Goal: Check status: Check status

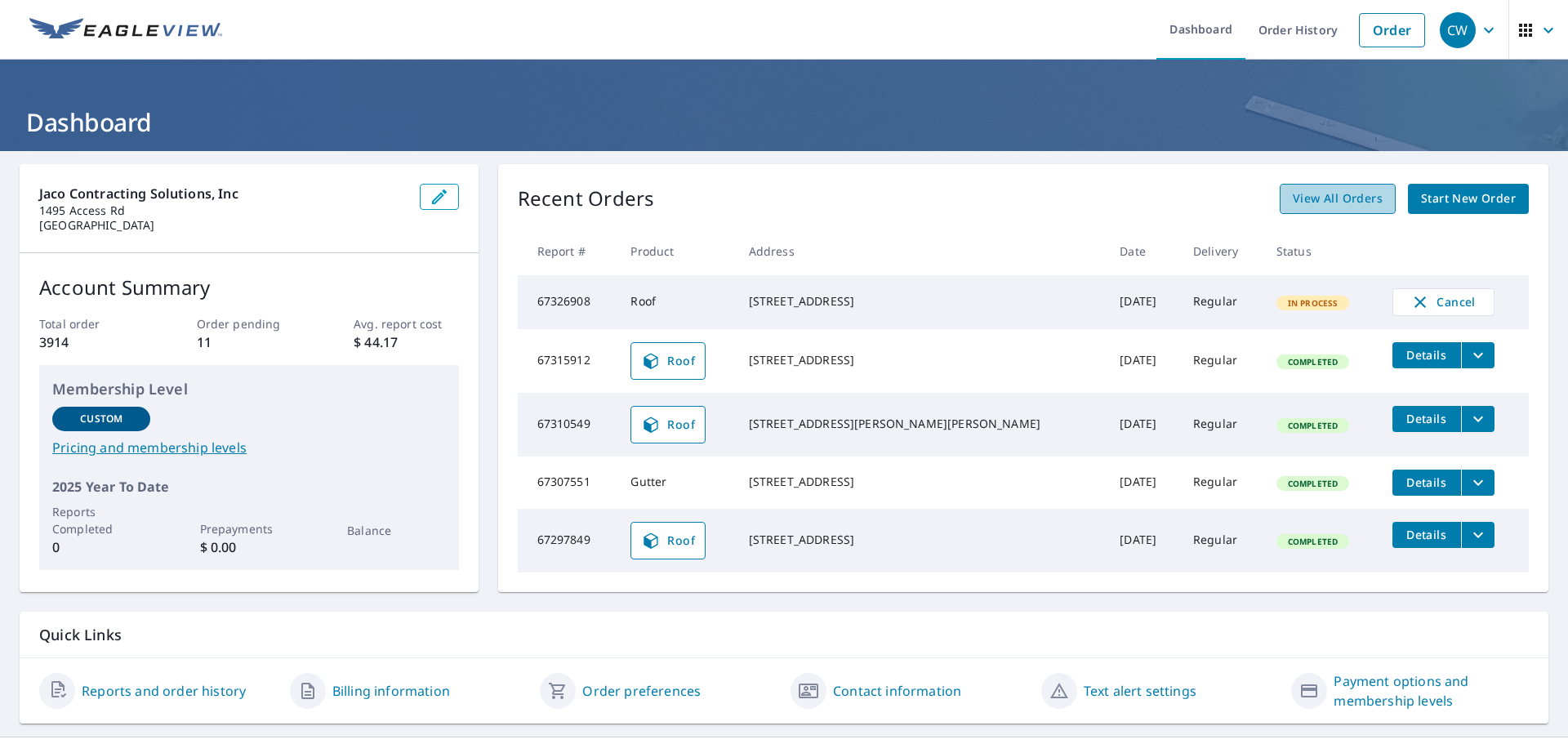
click at [1332, 201] on span "View All Orders" at bounding box center [1337, 199] width 89 height 20
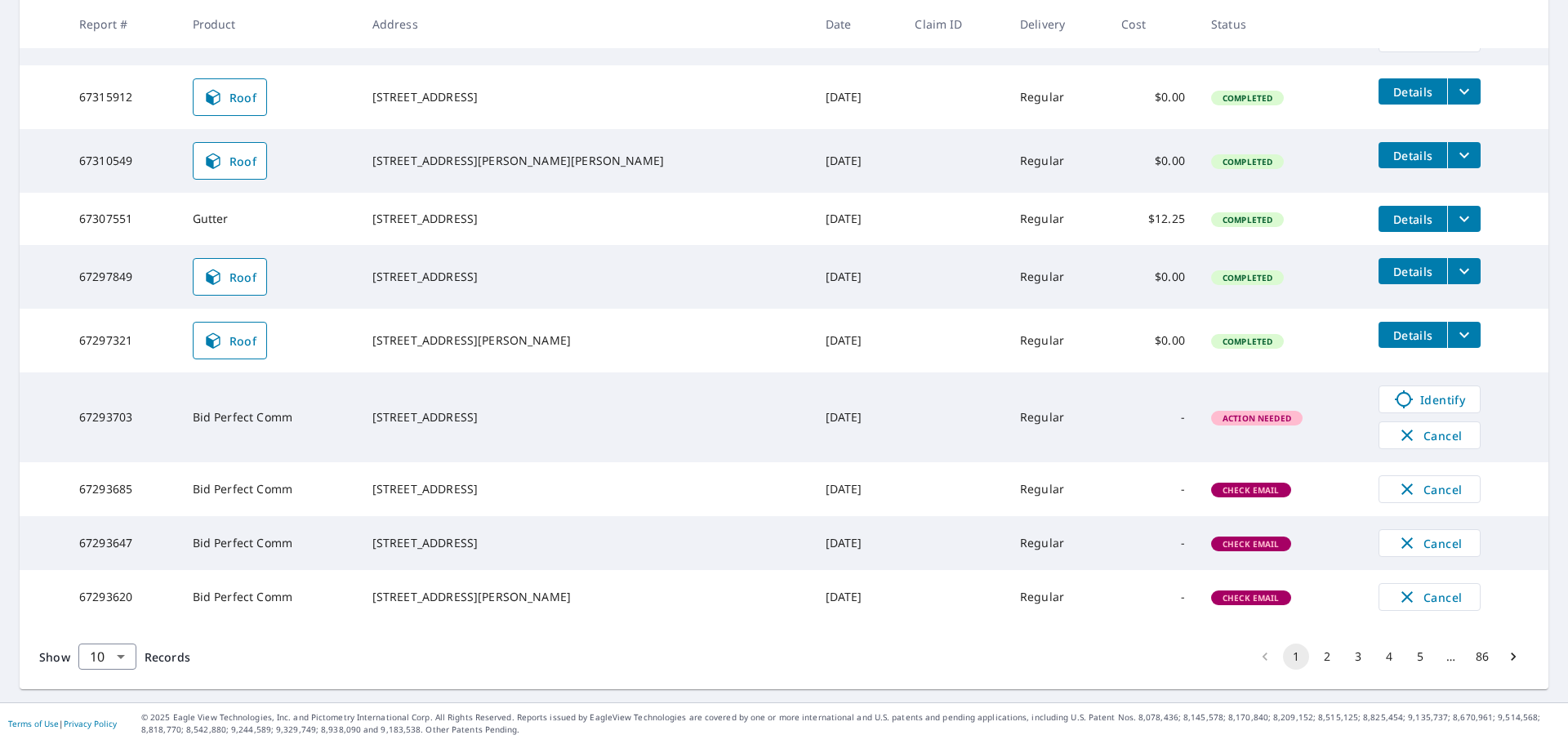
scroll to position [377, 0]
click at [1317, 656] on button "2" at bounding box center [1327, 656] width 26 height 26
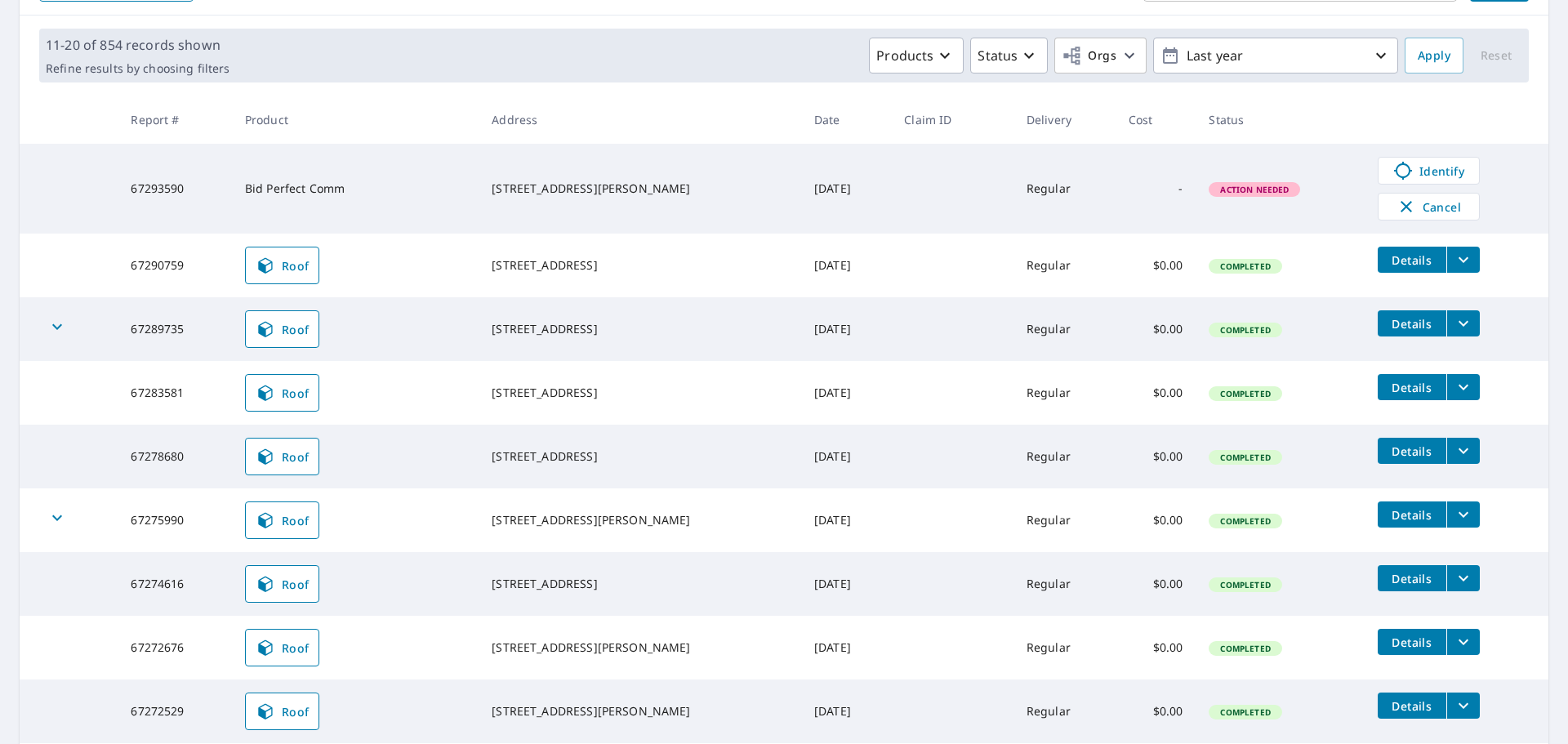
scroll to position [425, 0]
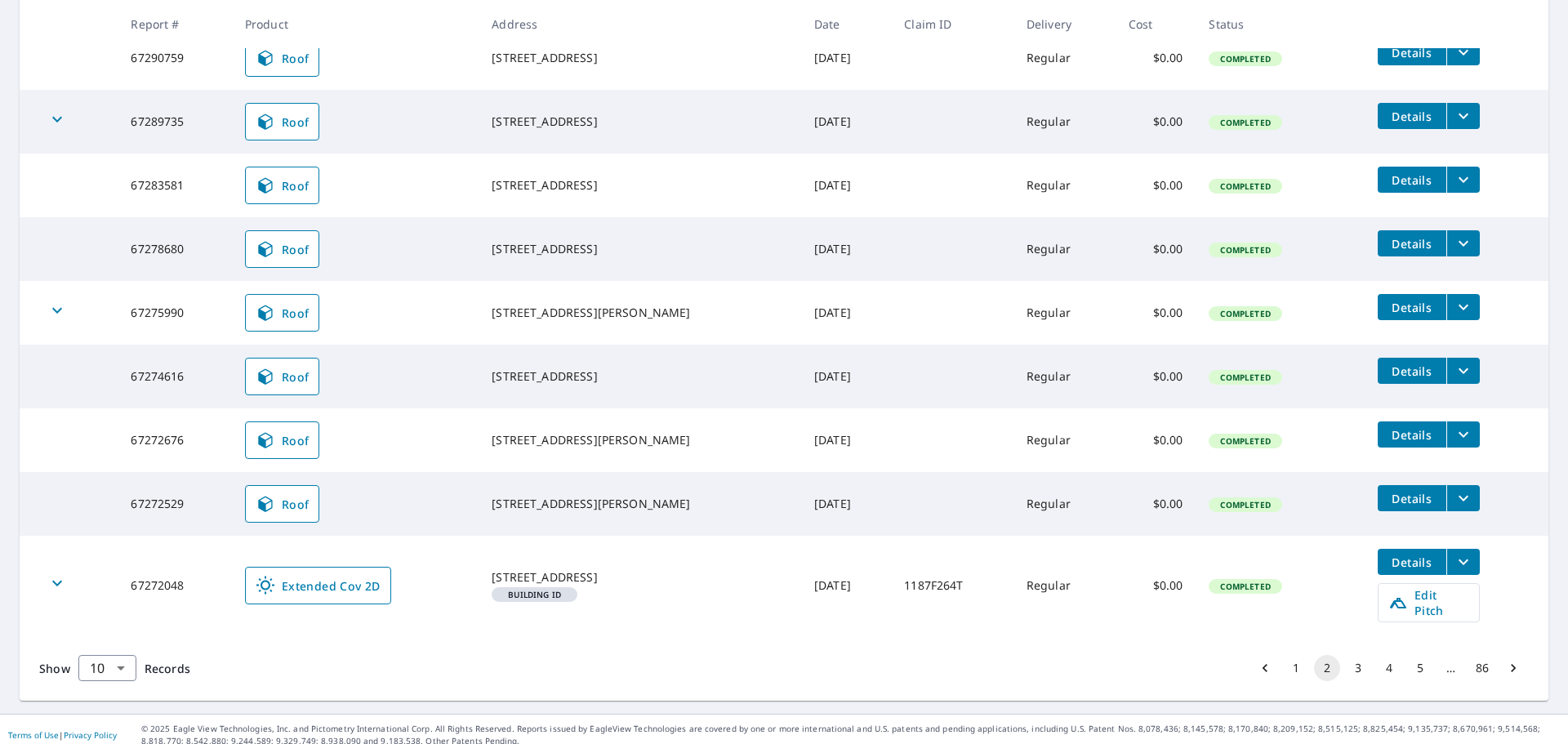
click at [1288, 655] on button "1" at bounding box center [1295, 667] width 26 height 26
click at [1288, 655] on div "Show 10 10 ​ Records 1 2 3 4 5 … 86" at bounding box center [784, 667] width 1529 height 66
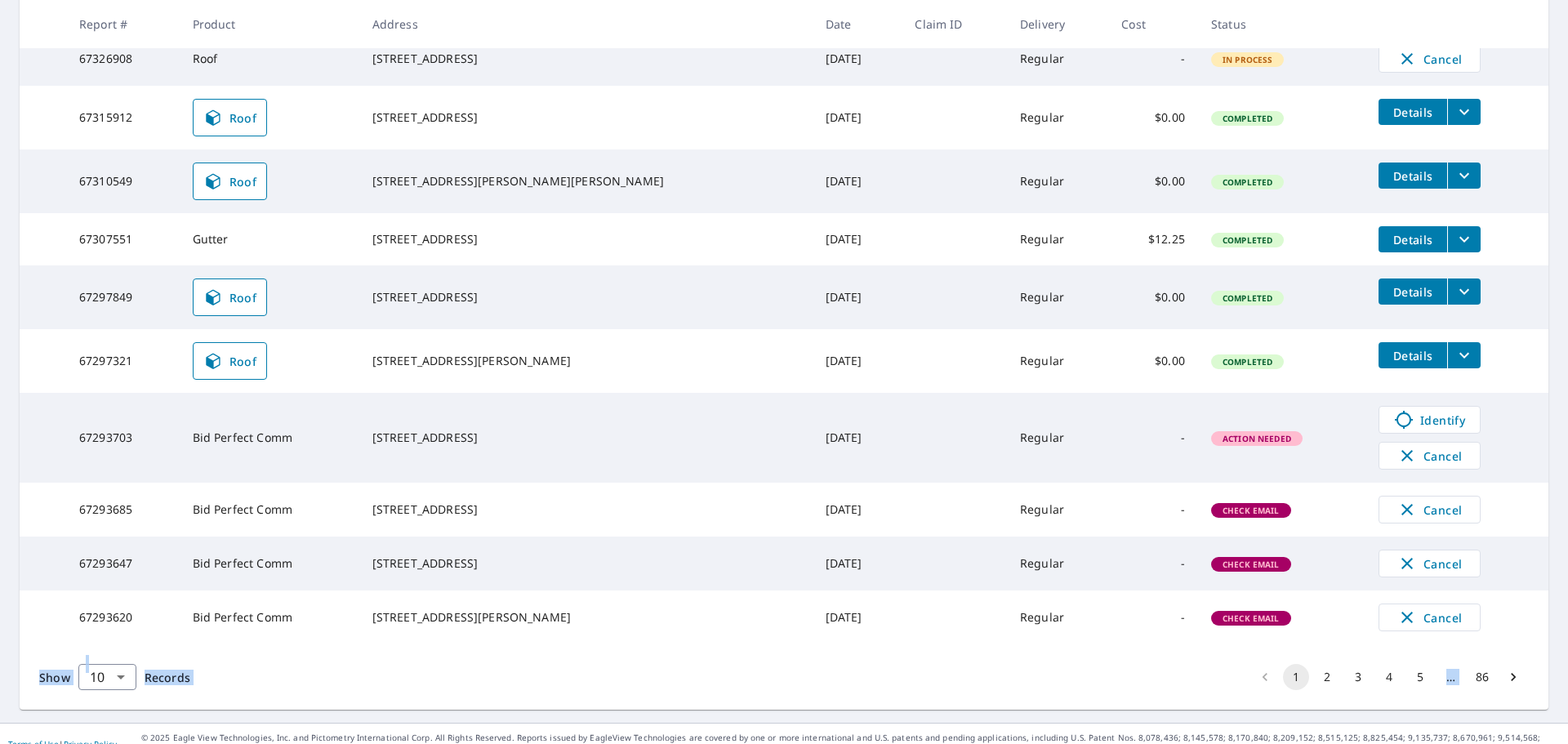
scroll to position [377, 0]
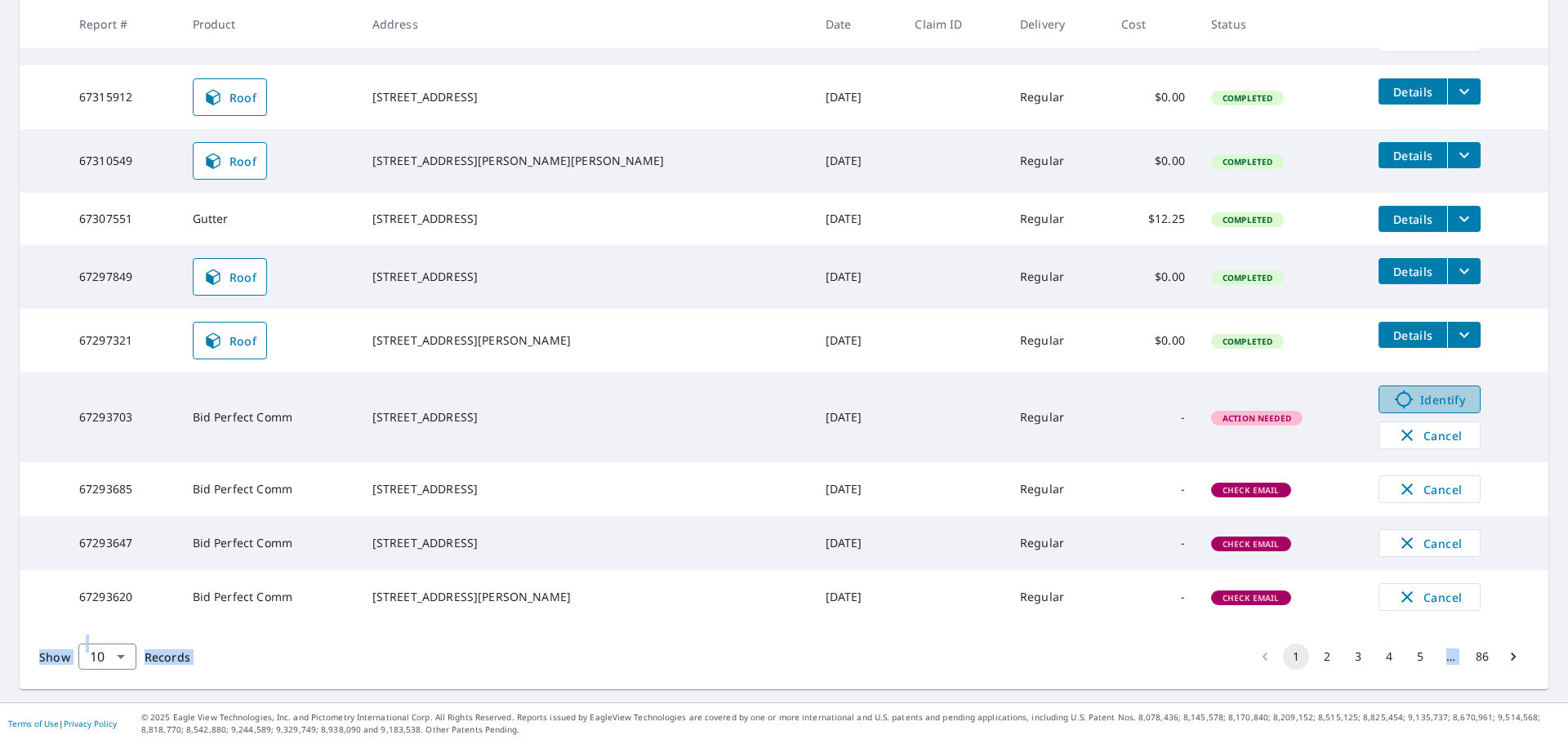
click at [1422, 389] on span "Identify" at bounding box center [1429, 399] width 81 height 20
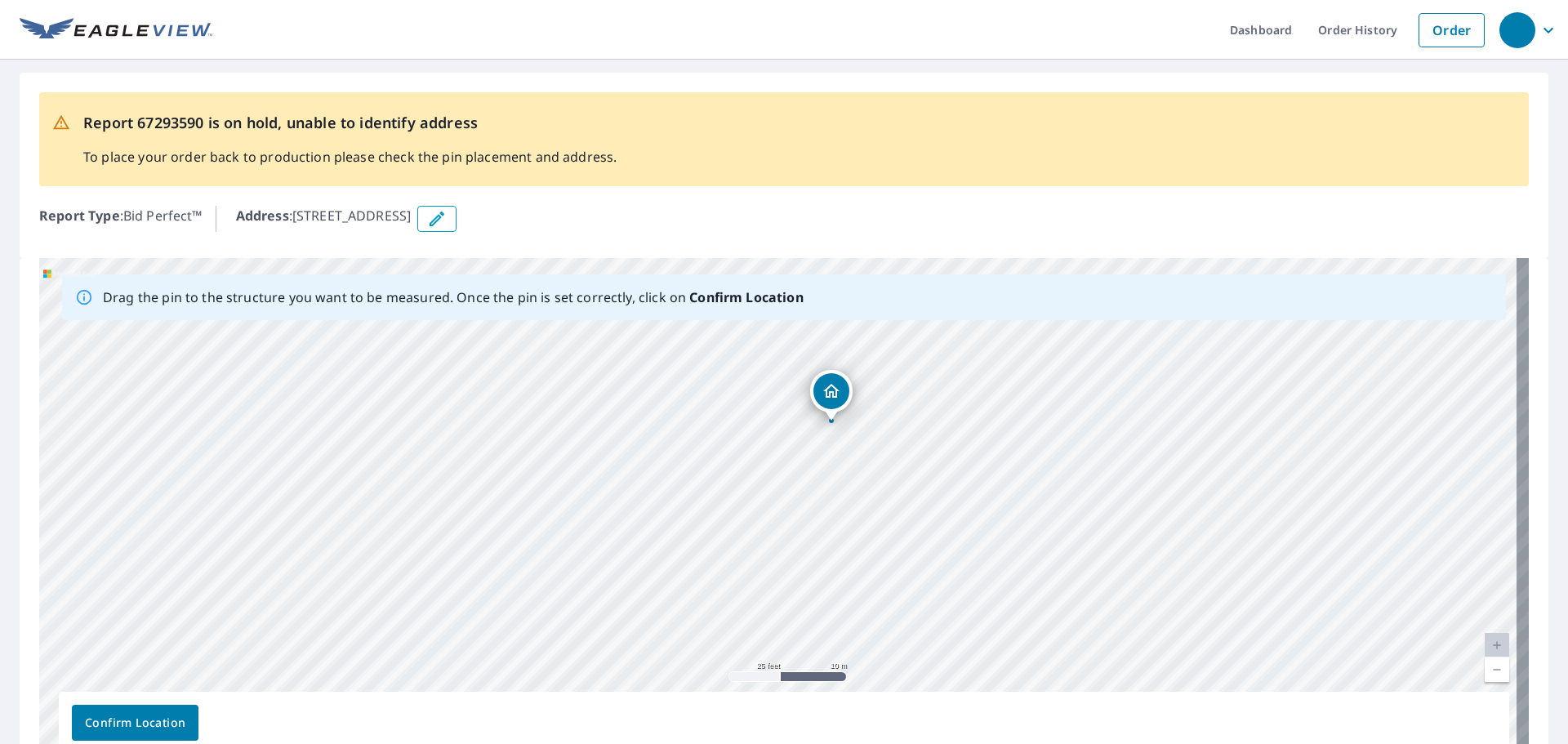
drag, startPoint x: 794, startPoint y: 375, endPoint x: 878, endPoint y: 601, distance: 241.1
click at [878, 599] on div "664 Sunset Park Dr Suwanee, GA 30024" at bounding box center [784, 514] width 1490 height 512
drag, startPoint x: 726, startPoint y: 489, endPoint x: 809, endPoint y: 626, distance: 160.2
click at [809, 626] on div "664 Sunset Park Dr Suwanee, GA 30024" at bounding box center [784, 514] width 1490 height 512
drag, startPoint x: 941, startPoint y: 557, endPoint x: 836, endPoint y: 502, distance: 118.5
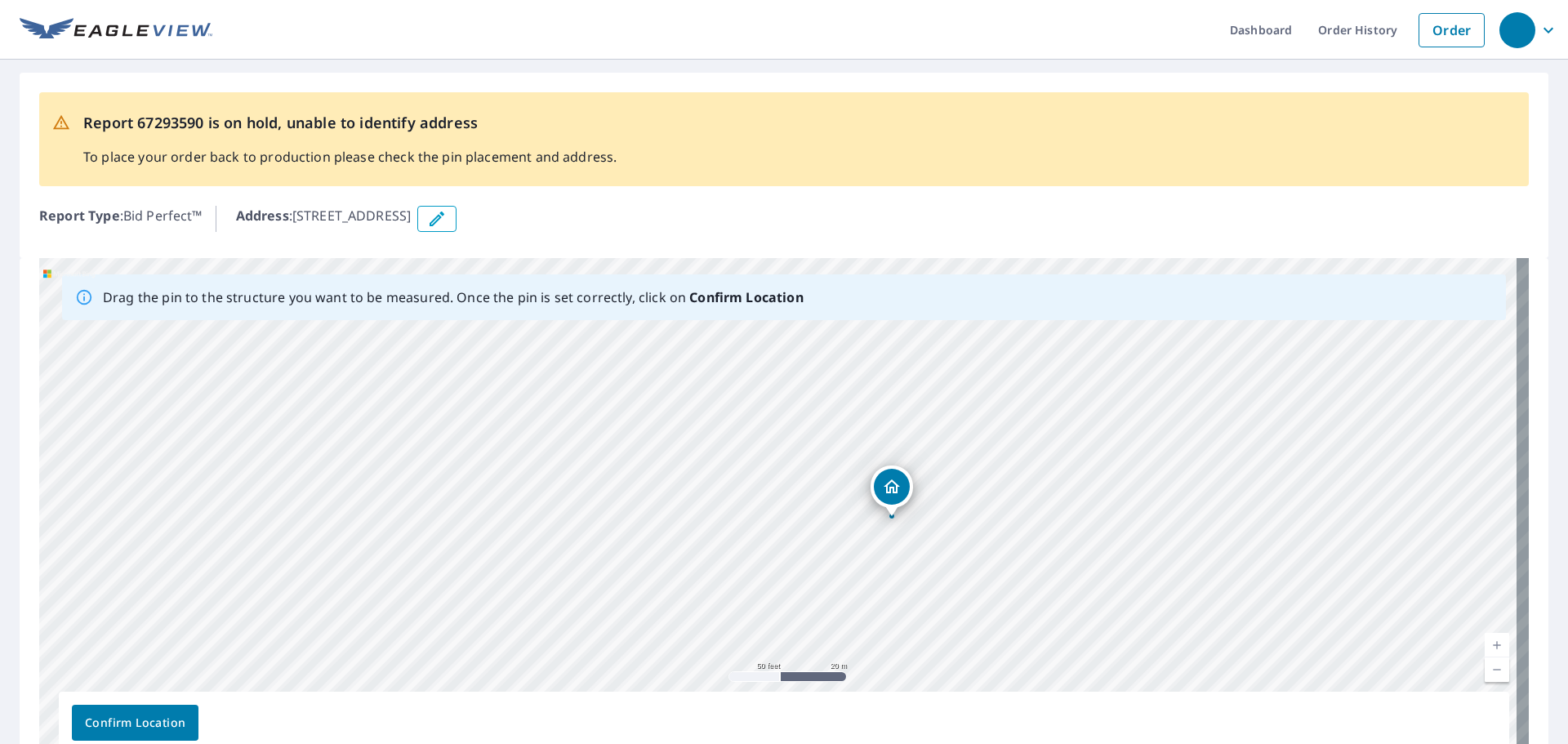
click at [1171, 626] on div "664 Sunset Park Dr Suwanee, GA 30024" at bounding box center [784, 514] width 1490 height 512
drag, startPoint x: 1144, startPoint y: 581, endPoint x: 1026, endPoint y: 421, distance: 198.8
click at [1026, 421] on div "664 Sunset Park Dr Suwanee, GA 30024" at bounding box center [784, 514] width 1490 height 512
click at [1033, 578] on div "664 Sunset Park Dr Suwanee, GA 30024" at bounding box center [784, 514] width 1490 height 512
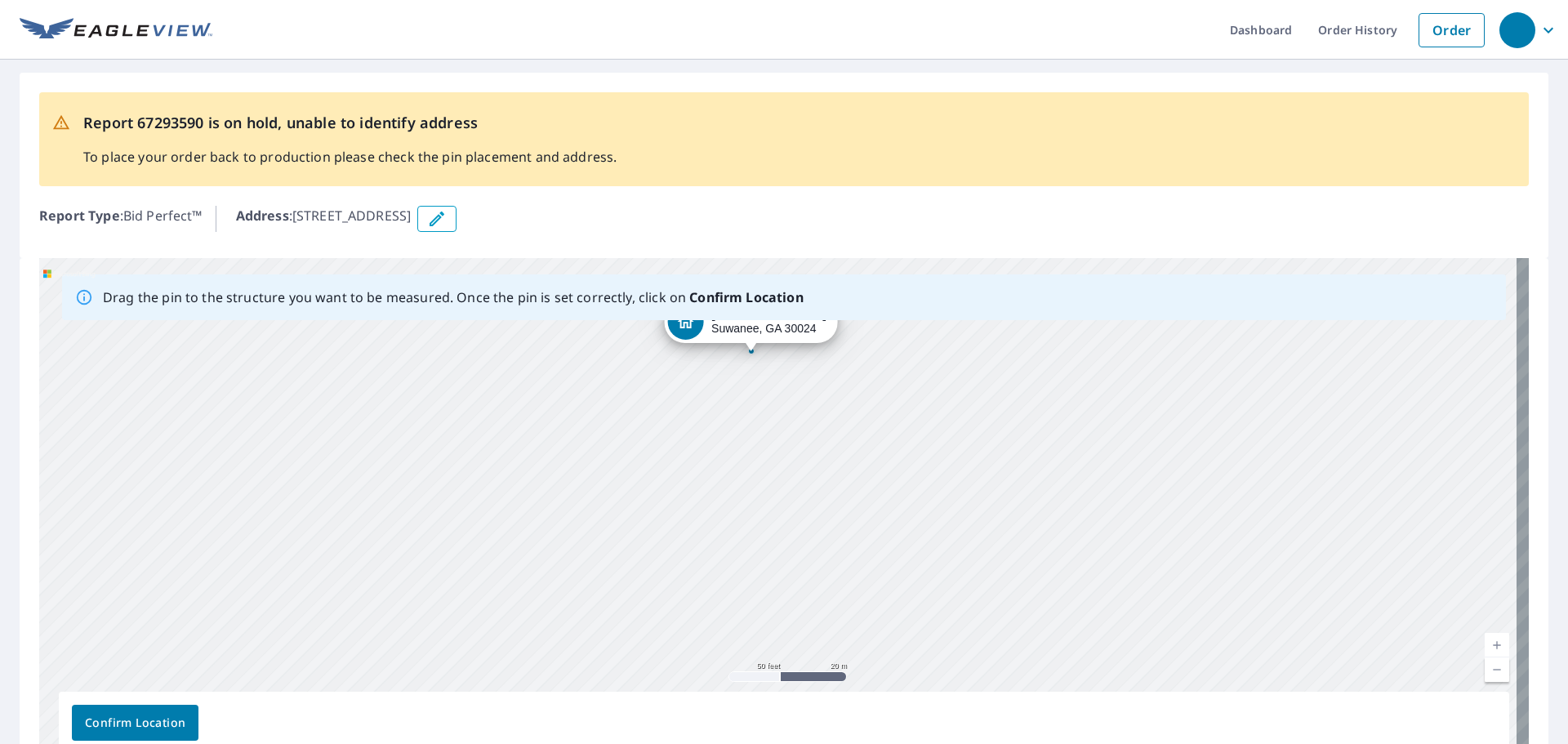
drag, startPoint x: 1028, startPoint y: 540, endPoint x: 1003, endPoint y: 401, distance: 141.2
click at [1003, 401] on div "664 Sunset Park Dr Suwanee, GA 30024" at bounding box center [784, 514] width 1490 height 512
